Goal: Entertainment & Leisure: Consume media (video, audio)

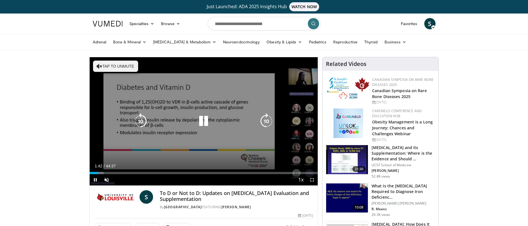
click at [267, 120] on icon "Video Player" at bounding box center [267, 121] width 16 height 16
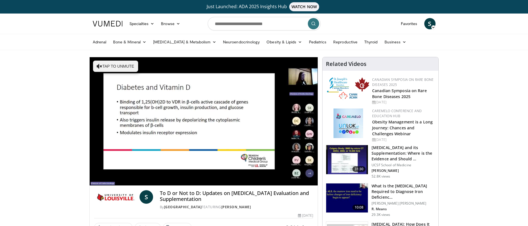
click at [267, 120] on div "10 seconds Tap to unmute" at bounding box center [204, 121] width 229 height 128
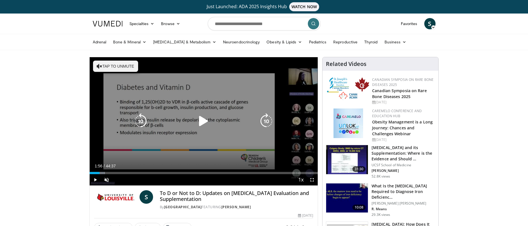
click at [267, 120] on icon "Video Player" at bounding box center [267, 121] width 16 height 16
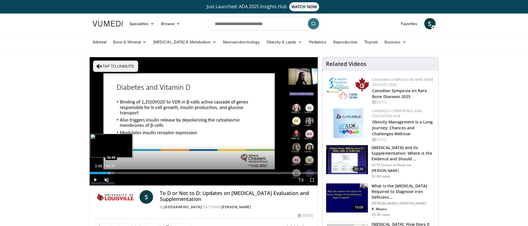
drag, startPoint x: 100, startPoint y: 174, endPoint x: 109, endPoint y: 173, distance: 9.0
click at [109, 173] on div "Progress Bar" at bounding box center [109, 173] width 1 height 2
click at [312, 179] on span "Video Player" at bounding box center [312, 179] width 11 height 11
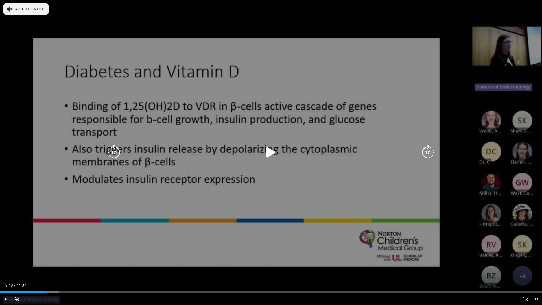
click at [428, 150] on icon "Video Player" at bounding box center [428, 152] width 16 height 16
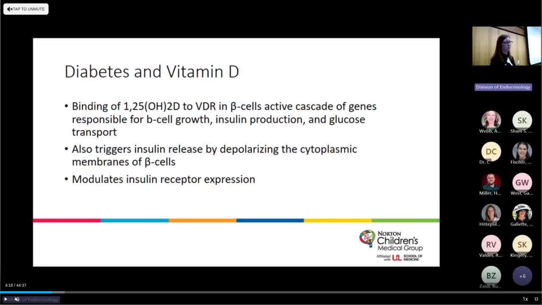
click at [429, 151] on div "20 seconds Tap to unmute" at bounding box center [271, 152] width 542 height 304
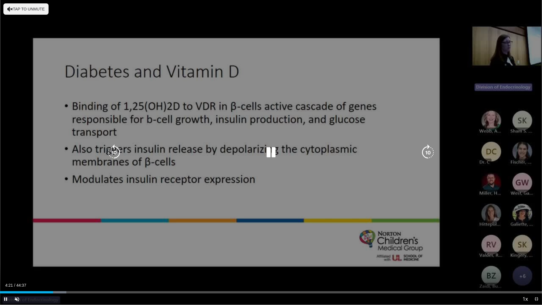
click at [432, 150] on icon "Video Player" at bounding box center [428, 152] width 16 height 16
click at [429, 151] on icon "Video Player" at bounding box center [428, 152] width 16 height 16
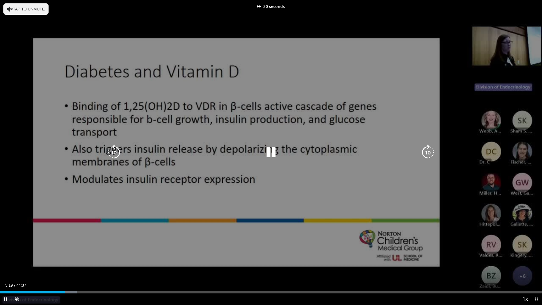
click at [429, 151] on icon "Video Player" at bounding box center [428, 152] width 16 height 16
click at [431, 153] on icon "Video Player" at bounding box center [428, 152] width 16 height 16
click at [431, 150] on icon "Video Player" at bounding box center [428, 152] width 16 height 16
click at [426, 151] on icon "Video Player" at bounding box center [428, 152] width 16 height 16
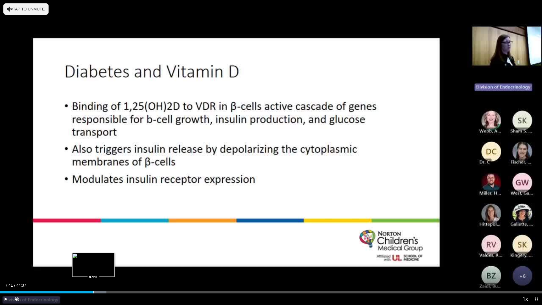
drag, startPoint x: 84, startPoint y: 292, endPoint x: 93, endPoint y: 291, distance: 9.1
click at [93, 226] on div "Loaded : 19.64% 07:41 07:41" at bounding box center [271, 292] width 542 height 2
drag, startPoint x: 97, startPoint y: 292, endPoint x: 116, endPoint y: 290, distance: 19.0
click at [116, 226] on div "Loaded : 23.71% 09:34 09:33" at bounding box center [271, 290] width 542 height 5
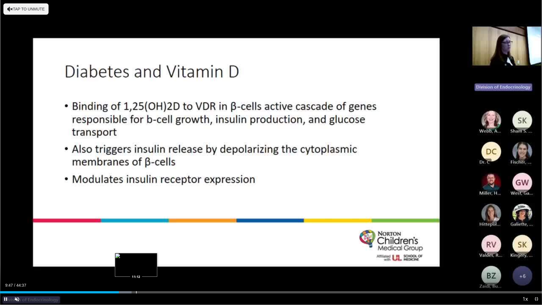
drag, startPoint x: 117, startPoint y: 291, endPoint x: 136, endPoint y: 292, distance: 18.6
click at [136, 226] on video-js "**********" at bounding box center [271, 152] width 542 height 305
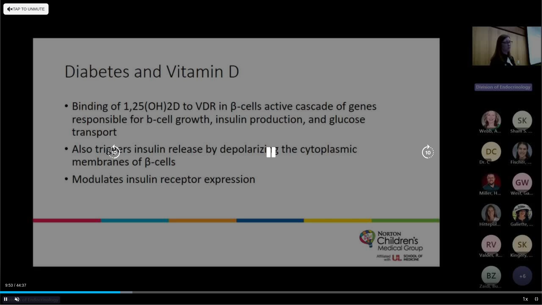
click at [114, 148] on icon "Video Player" at bounding box center [114, 152] width 16 height 16
click at [427, 153] on icon "Video Player" at bounding box center [428, 152] width 16 height 16
click at [427, 151] on icon "Video Player" at bounding box center [428, 152] width 16 height 16
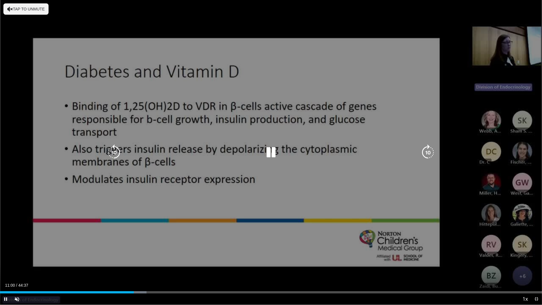
click at [428, 151] on icon "Video Player" at bounding box center [428, 152] width 16 height 16
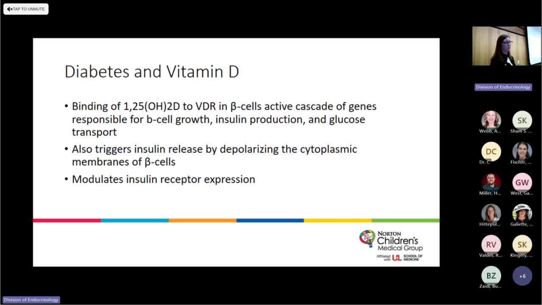
click at [428, 151] on div "30 seconds Tap to unmute" at bounding box center [271, 152] width 542 height 304
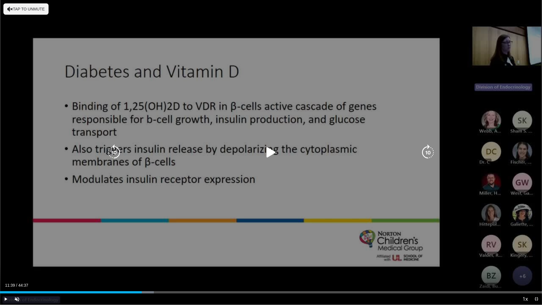
click at [432, 151] on icon "Video Player" at bounding box center [428, 152] width 16 height 16
click at [430, 151] on icon "Video Player" at bounding box center [428, 152] width 16 height 16
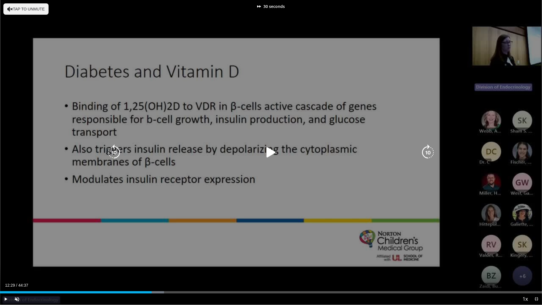
click at [430, 151] on icon "Video Player" at bounding box center [428, 152] width 16 height 16
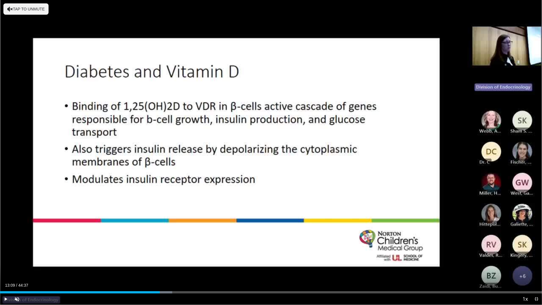
click at [430, 151] on div "70 seconds Tap to unmute" at bounding box center [271, 152] width 542 height 304
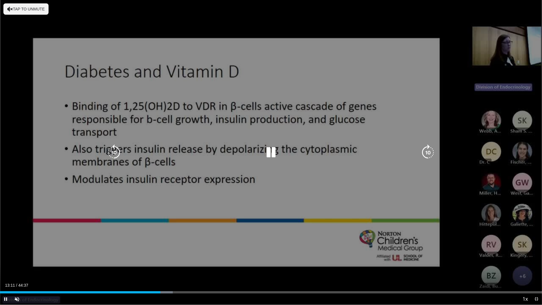
click at [427, 150] on icon "Video Player" at bounding box center [428, 152] width 16 height 16
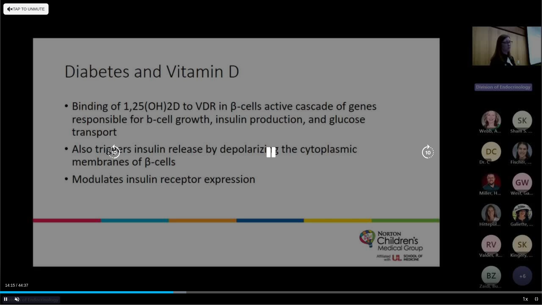
click at [427, 148] on icon "Video Player" at bounding box center [428, 152] width 16 height 16
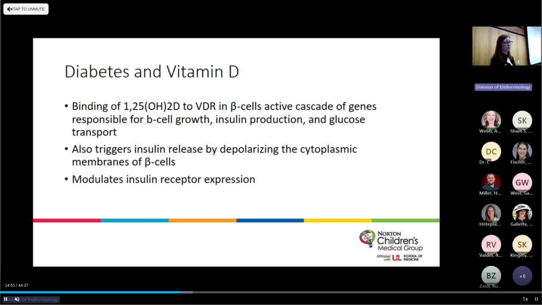
click at [427, 148] on div "30 seconds Tap to unmute" at bounding box center [271, 152] width 542 height 304
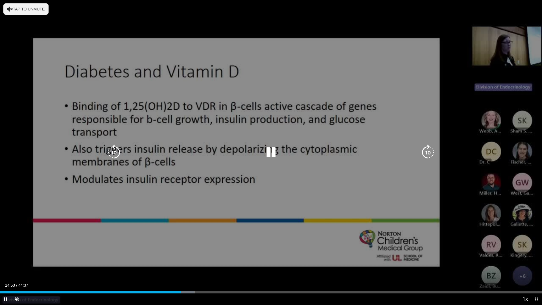
click at [430, 150] on icon "Video Player" at bounding box center [428, 152] width 16 height 16
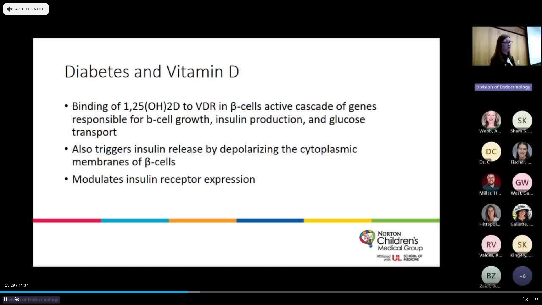
click at [430, 150] on div "30 seconds Tap to unmute" at bounding box center [271, 152] width 542 height 304
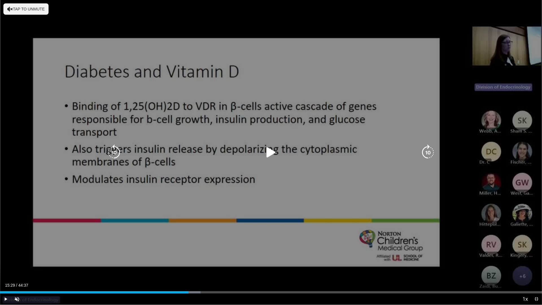
click at [427, 151] on icon "Video Player" at bounding box center [428, 152] width 16 height 16
click at [114, 152] on icon "Video Player" at bounding box center [114, 152] width 16 height 16
click at [426, 151] on icon "Video Player" at bounding box center [428, 152] width 16 height 16
click at [425, 153] on icon "Video Player" at bounding box center [428, 152] width 16 height 16
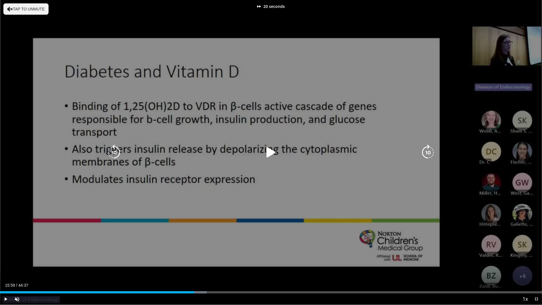
click at [425, 153] on icon "Video Player" at bounding box center [428, 152] width 16 height 16
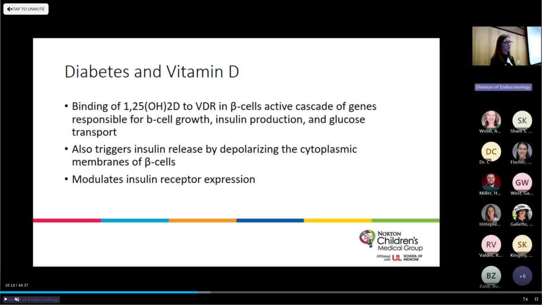
click at [197, 226] on div "Loaded : 38.85% 16:13 16:14" at bounding box center [271, 292] width 542 height 2
click at [199, 226] on div "Loaded : 38.85% 16:24 16:24" at bounding box center [271, 290] width 542 height 5
click at [198, 226] on div "Progress Bar" at bounding box center [198, 292] width 1 height 2
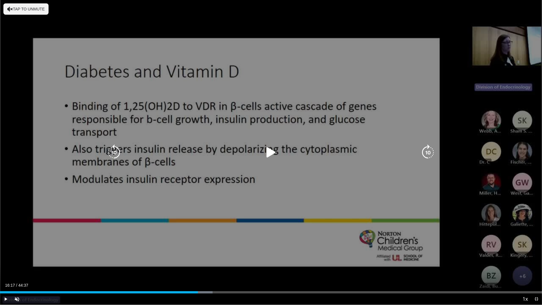
click at [425, 153] on icon "Video Player" at bounding box center [428, 152] width 16 height 16
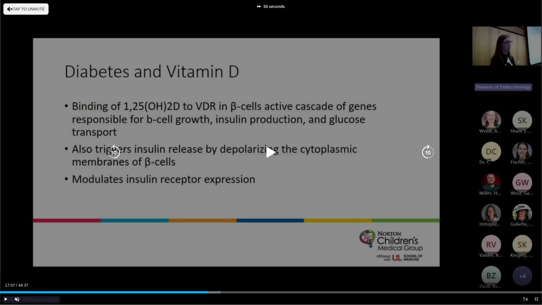
click at [425, 153] on icon "Video Player" at bounding box center [428, 152] width 16 height 16
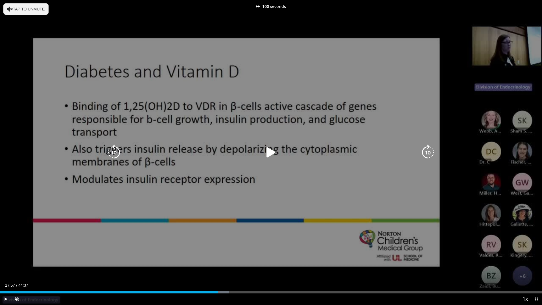
click at [425, 153] on icon "Video Player" at bounding box center [428, 152] width 16 height 16
click at [429, 151] on icon "Video Player" at bounding box center [428, 152] width 16 height 16
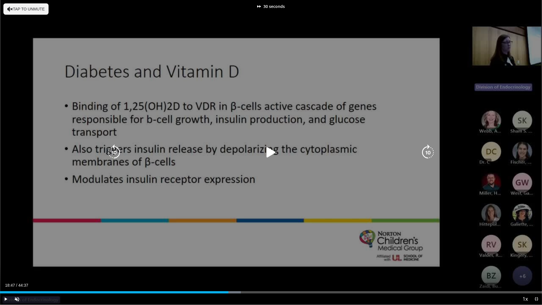
click at [429, 151] on icon "Video Player" at bounding box center [428, 152] width 16 height 16
click at [427, 153] on icon "Video Player" at bounding box center [428, 152] width 16 height 16
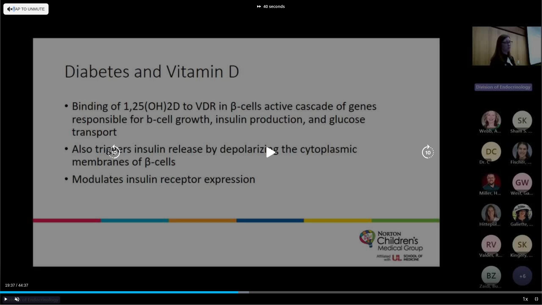
click at [427, 153] on icon "Video Player" at bounding box center [428, 152] width 16 height 16
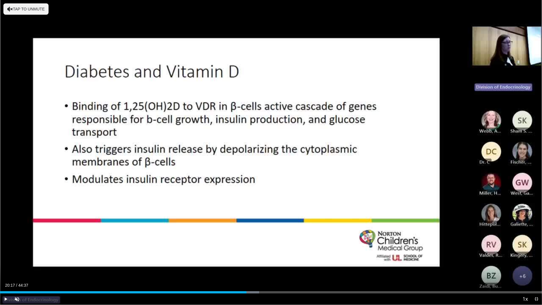
click at [425, 152] on div "80 seconds Tap to unmute" at bounding box center [271, 152] width 542 height 304
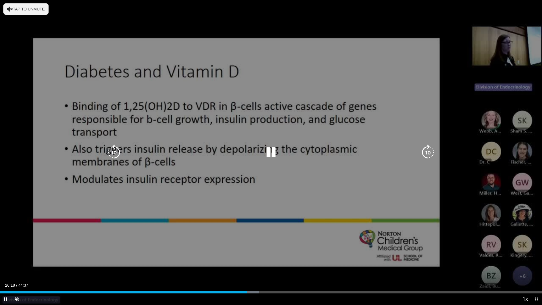
click at [429, 149] on icon "Video Player" at bounding box center [428, 152] width 16 height 16
click at [429, 150] on icon "Video Player" at bounding box center [428, 152] width 16 height 16
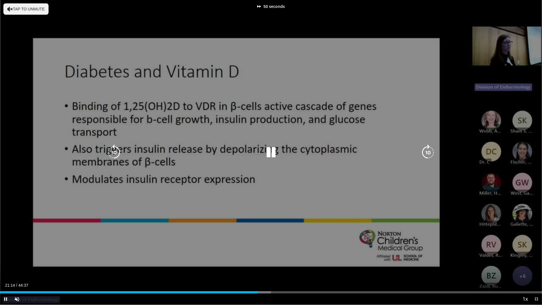
click at [429, 150] on icon "Video Player" at bounding box center [428, 152] width 16 height 16
click at [427, 150] on icon "Video Player" at bounding box center [428, 152] width 16 height 16
click at [422, 152] on icon "Video Player" at bounding box center [428, 152] width 16 height 16
click at [426, 150] on icon "Video Player" at bounding box center [428, 152] width 16 height 16
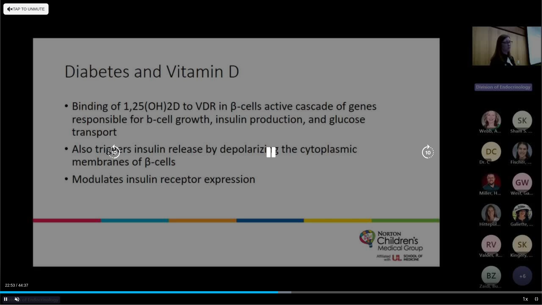
click at [429, 153] on icon "Video Player" at bounding box center [428, 152] width 16 height 16
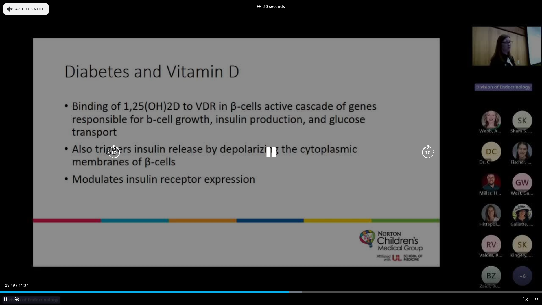
click at [429, 153] on icon "Video Player" at bounding box center [428, 152] width 16 height 16
click at [429, 151] on icon "Video Player" at bounding box center [428, 152] width 16 height 16
click at [423, 150] on icon "Video Player" at bounding box center [428, 152] width 16 height 16
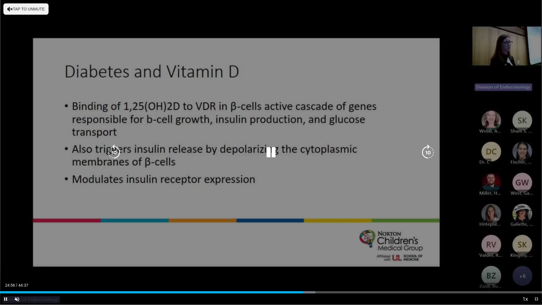
click at [429, 152] on icon "Video Player" at bounding box center [428, 152] width 16 height 16
click at [425, 150] on icon "Video Player" at bounding box center [428, 152] width 16 height 16
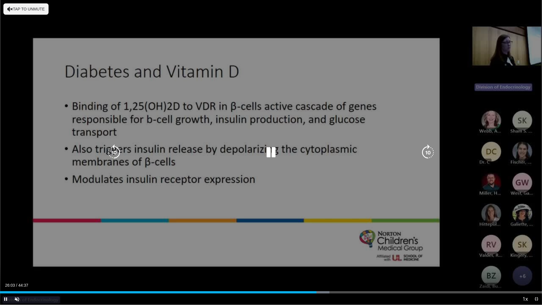
click at [424, 150] on icon "Video Player" at bounding box center [428, 152] width 16 height 16
click at [425, 153] on icon "Video Player" at bounding box center [428, 152] width 16 height 16
click at [426, 152] on icon "Video Player" at bounding box center [428, 152] width 16 height 16
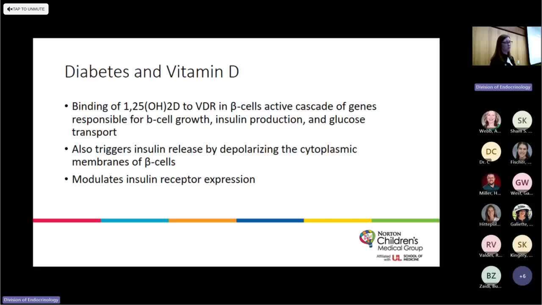
click at [426, 152] on div "30 seconds Tap to unmute" at bounding box center [271, 152] width 542 height 304
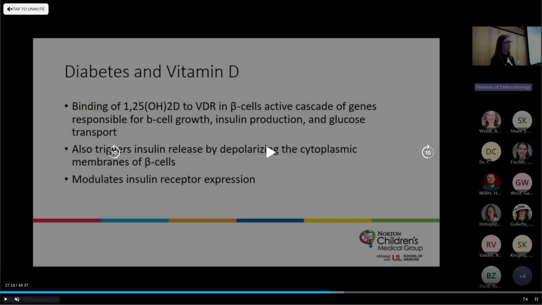
click at [427, 153] on icon "Video Player" at bounding box center [428, 152] width 16 height 16
click at [426, 150] on icon "Video Player" at bounding box center [428, 152] width 16 height 16
click at [427, 150] on icon "Video Player" at bounding box center [428, 152] width 16 height 16
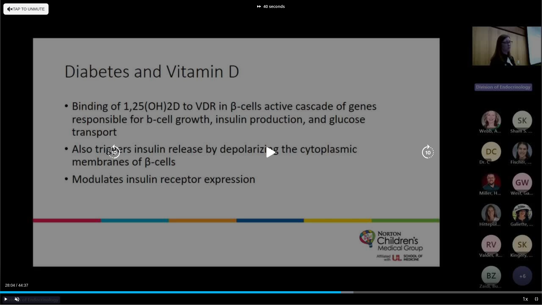
click at [427, 150] on icon "Video Player" at bounding box center [428, 152] width 16 height 16
click at [427, 151] on icon "Video Player" at bounding box center [428, 152] width 16 height 16
click at [427, 152] on icon "Video Player" at bounding box center [428, 152] width 16 height 16
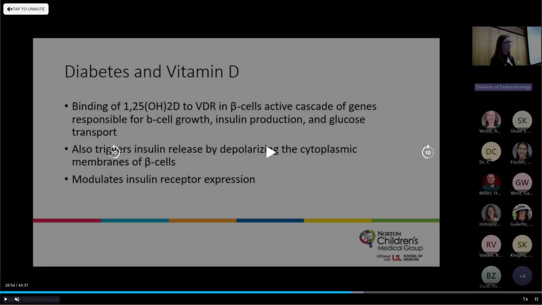
click at [430, 152] on icon "Video Player" at bounding box center [428, 152] width 16 height 16
click at [431, 152] on icon "Video Player" at bounding box center [428, 152] width 16 height 16
click at [427, 152] on icon "Video Player" at bounding box center [428, 152] width 16 height 16
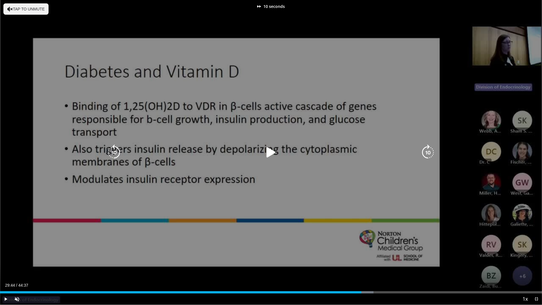
click at [427, 152] on icon "Video Player" at bounding box center [428, 152] width 16 height 16
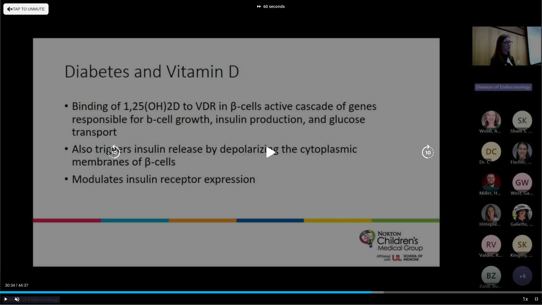
click at [427, 152] on icon "Video Player" at bounding box center [428, 152] width 16 height 16
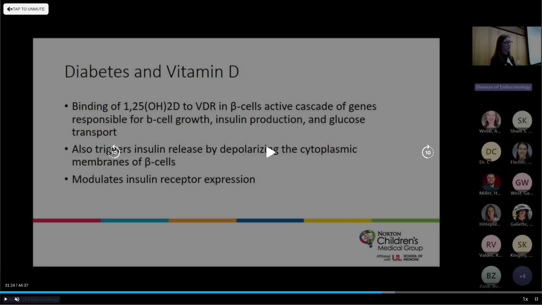
click at [423, 152] on icon "Video Player" at bounding box center [428, 152] width 16 height 16
click at [427, 151] on icon "Video Player" at bounding box center [428, 152] width 16 height 16
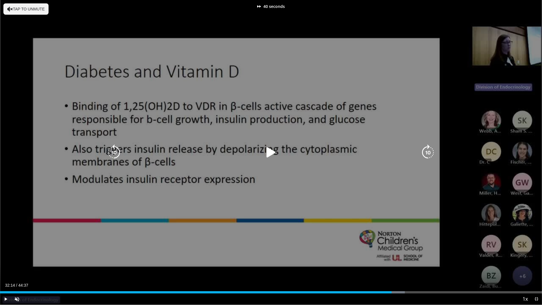
click at [427, 151] on icon "Video Player" at bounding box center [428, 152] width 16 height 16
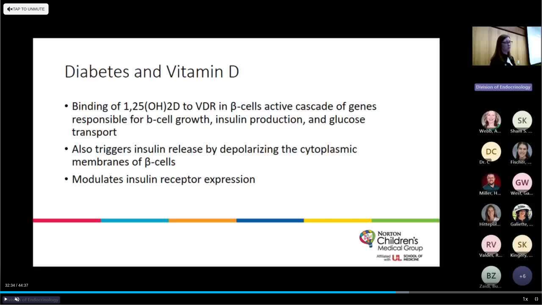
click at [427, 151] on div "60 seconds Tap to unmute" at bounding box center [271, 152] width 542 height 304
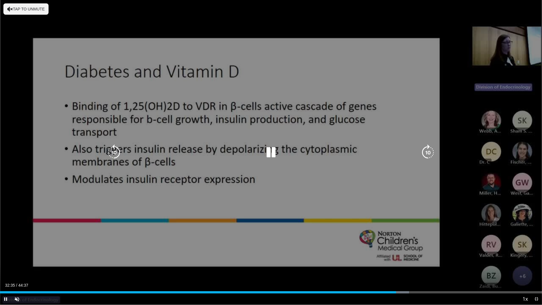
click at [426, 149] on icon "Video Player" at bounding box center [428, 152] width 16 height 16
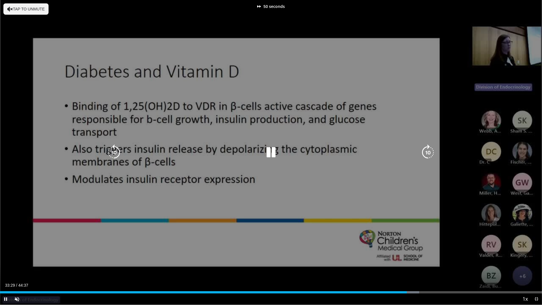
click at [426, 149] on icon "Video Player" at bounding box center [428, 152] width 16 height 16
click at [270, 151] on icon "Video Player" at bounding box center [271, 152] width 16 height 16
click at [441, 11] on div "60 seconds Tap to unmute" at bounding box center [271, 152] width 542 height 304
